Goal: Information Seeking & Learning: Learn about a topic

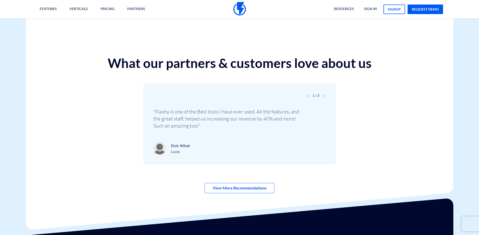
scroll to position [1769, 0]
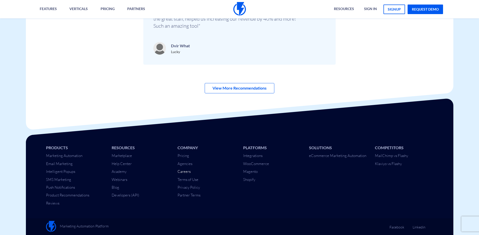
click at [185, 172] on link "Careers" at bounding box center [183, 171] width 13 height 5
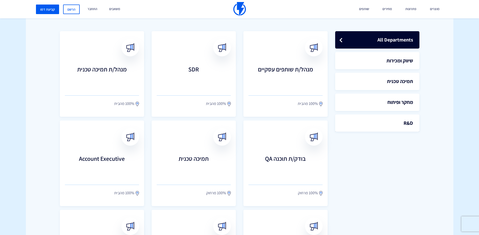
scroll to position [171, 0]
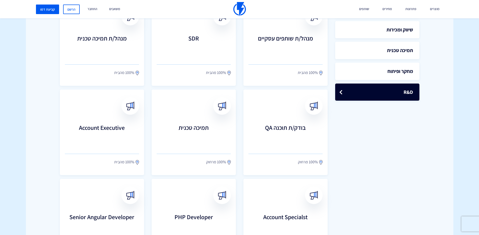
click at [396, 93] on link "R&D" at bounding box center [377, 91] width 84 height 17
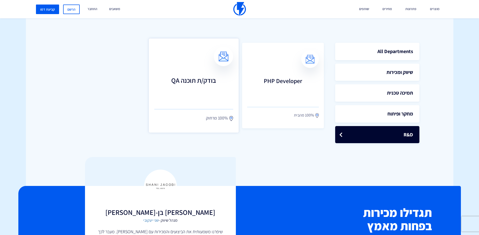
scroll to position [128, 0]
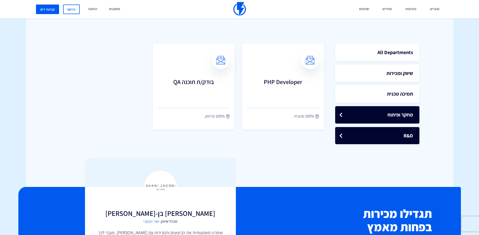
click at [380, 119] on link "מחקר ופיתוח" at bounding box center [377, 114] width 84 height 17
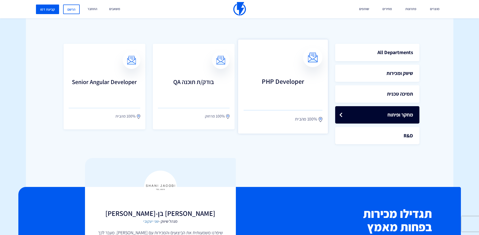
click at [283, 84] on h3 "PHP Developer" at bounding box center [282, 89] width 79 height 22
